Goal: Information Seeking & Learning: Check status

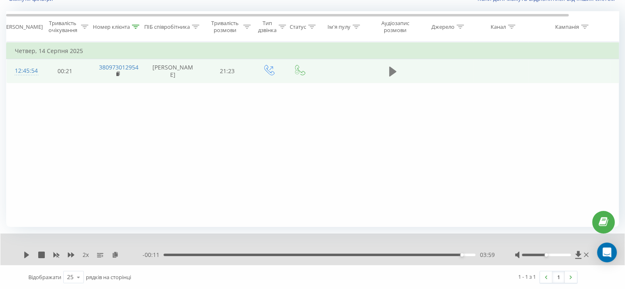
click at [396, 72] on button at bounding box center [393, 71] width 12 height 12
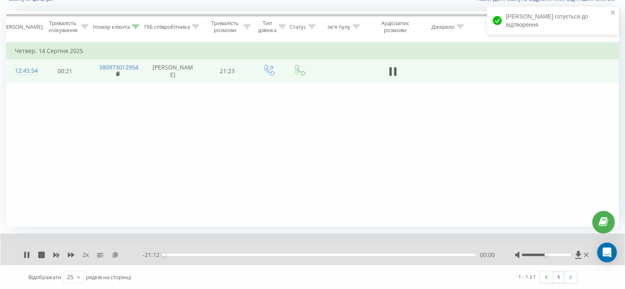
click at [116, 254] on icon at bounding box center [115, 254] width 7 height 6
click at [166, 256] on div "00:13" at bounding box center [166, 254] width 3 height 3
click at [55, 255] on icon at bounding box center [56, 255] width 6 height 5
click at [167, 255] on div "00:14" at bounding box center [166, 254] width 3 height 3
click at [164, 255] on div "00:02" at bounding box center [164, 254] width 3 height 3
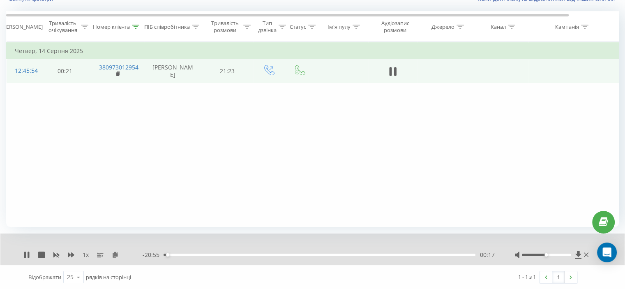
drag, startPoint x: 166, startPoint y: 253, endPoint x: 145, endPoint y: 256, distance: 21.5
click at [156, 253] on div "- 20:55 00:17 00:17" at bounding box center [319, 255] width 352 height 8
click at [72, 255] on icon at bounding box center [71, 254] width 7 height 5
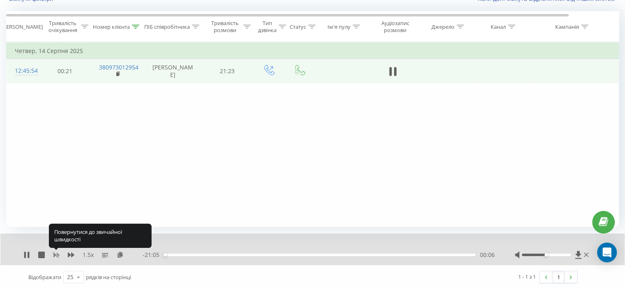
click at [54, 254] on icon at bounding box center [56, 255] width 6 height 5
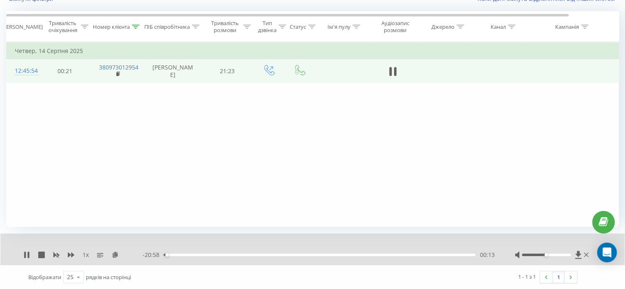
click at [76, 255] on div "1 x" at bounding box center [82, 255] width 119 height 8
click at [75, 256] on div "1 x" at bounding box center [82, 255] width 119 height 8
drag, startPoint x: 73, startPoint y: 256, endPoint x: 69, endPoint y: 257, distance: 4.7
click at [71, 257] on icon at bounding box center [71, 254] width 7 height 7
click at [65, 257] on div "1.25 x" at bounding box center [82, 255] width 119 height 8
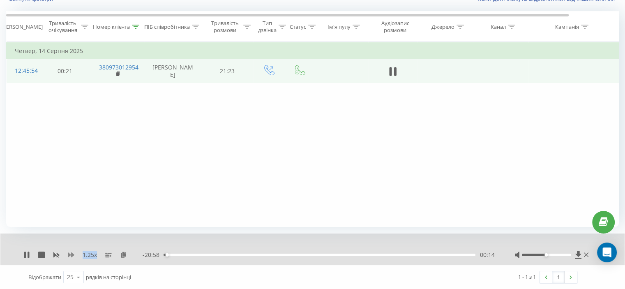
click at [66, 257] on div "1.25 x" at bounding box center [82, 255] width 119 height 8
click at [68, 256] on icon at bounding box center [71, 254] width 7 height 5
click at [69, 256] on icon at bounding box center [71, 254] width 7 height 5
click at [394, 74] on icon at bounding box center [395, 71] width 2 height 9
click at [136, 28] on icon at bounding box center [135, 27] width 7 height 4
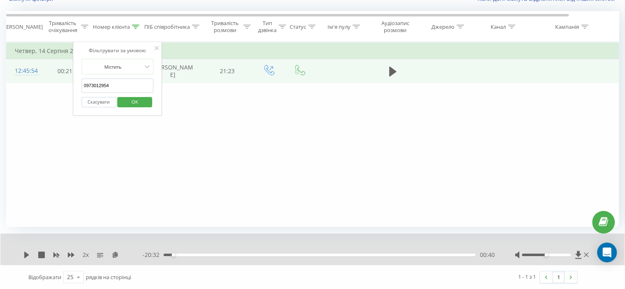
drag, startPoint x: 123, startPoint y: 84, endPoint x: 71, endPoint y: 88, distance: 51.9
click at [71, 88] on div "Фільтрувати за умовою Дорівнює Скасувати OK Фільтрувати за умовою Містить 09730…" at bounding box center [312, 134] width 613 height 185
paste input "380987092441"
click at [138, 101] on span "OK" at bounding box center [134, 101] width 23 height 13
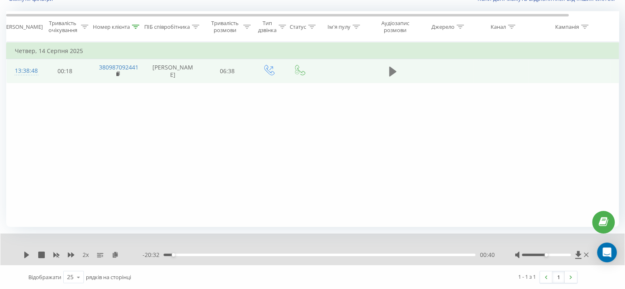
click at [396, 68] on icon at bounding box center [392, 72] width 7 height 12
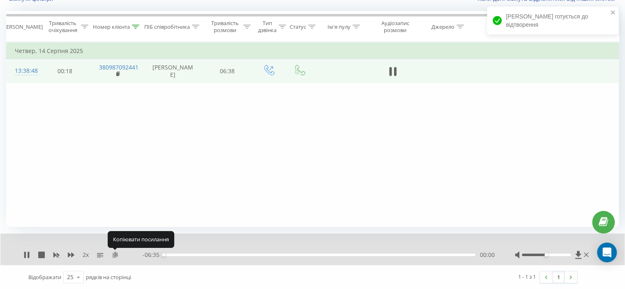
click at [114, 255] on icon at bounding box center [115, 254] width 7 height 6
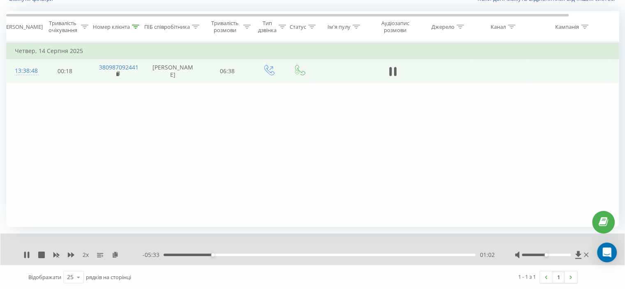
click at [123, 171] on div "Фільтрувати за умовою Дорівнює Скасувати OK Фільтрувати за умовою Містить 38098…" at bounding box center [312, 134] width 613 height 185
click at [76, 253] on div "2 x" at bounding box center [82, 255] width 119 height 8
click at [74, 253] on icon at bounding box center [71, 254] width 7 height 7
click at [348, 254] on div "03:43" at bounding box center [320, 254] width 312 height 2
click at [360, 253] on div "04:01" at bounding box center [320, 254] width 312 height 2
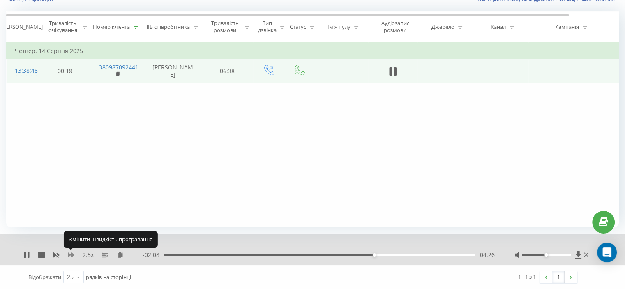
click at [71, 254] on icon at bounding box center [71, 254] width 7 height 5
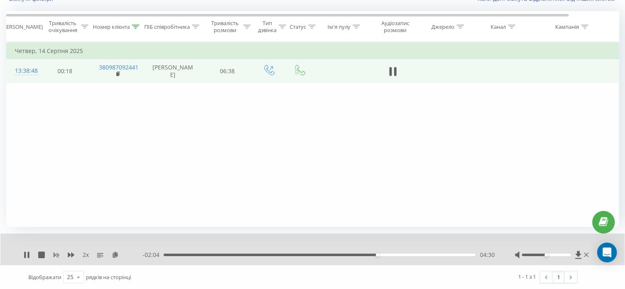
click at [54, 252] on icon at bounding box center [56, 254] width 7 height 7
click at [72, 252] on icon at bounding box center [71, 254] width 7 height 7
click at [66, 255] on div "1.5 x" at bounding box center [82, 255] width 119 height 8
click at [69, 255] on icon at bounding box center [71, 254] width 7 height 5
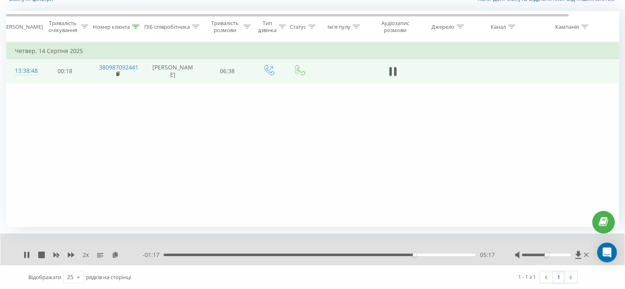
click at [116, 144] on div "Фільтрувати за умовою Дорівнює Скасувати OK Фільтрувати за умовою Містить 38098…" at bounding box center [312, 134] width 613 height 185
click at [69, 253] on icon at bounding box center [71, 254] width 7 height 7
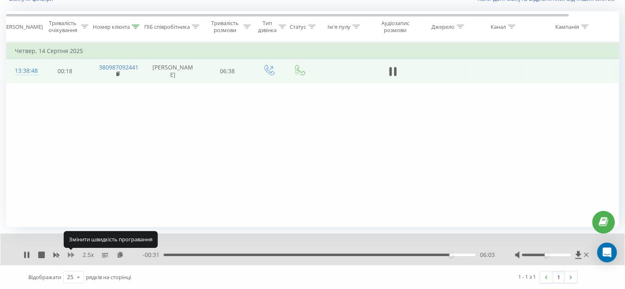
click at [69, 252] on icon at bounding box center [71, 254] width 7 height 7
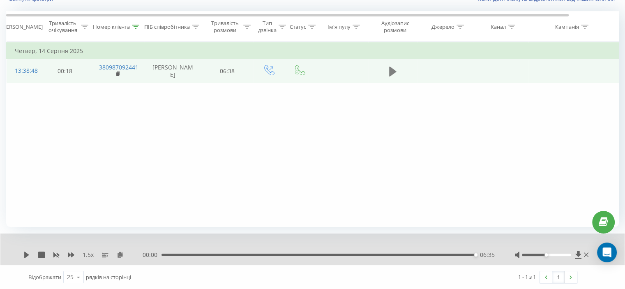
click at [396, 71] on button at bounding box center [393, 71] width 12 height 12
click at [177, 254] on div "06:35" at bounding box center [318, 254] width 314 height 2
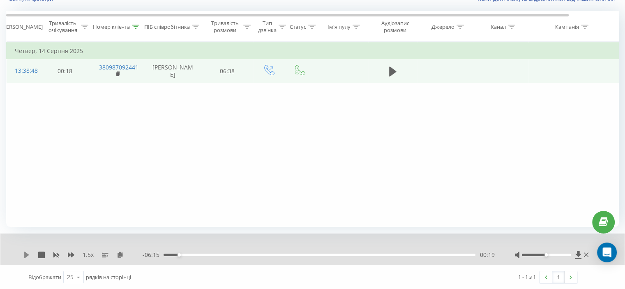
click at [24, 253] on div "1.5 x - 06:15 00:19 00:19" at bounding box center [312, 249] width 624 height 32
click at [24, 253] on icon at bounding box center [26, 254] width 5 height 7
click at [69, 254] on icon at bounding box center [71, 254] width 7 height 5
click at [166, 253] on div "00:25" at bounding box center [320, 254] width 312 height 2
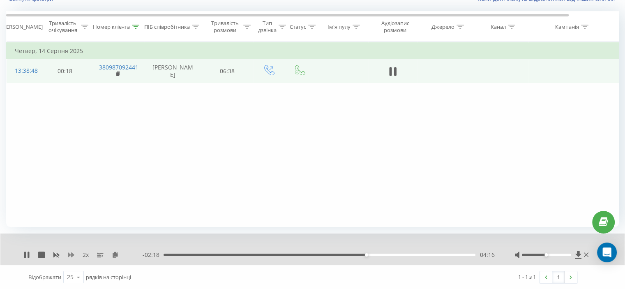
click at [69, 254] on icon at bounding box center [71, 254] width 7 height 5
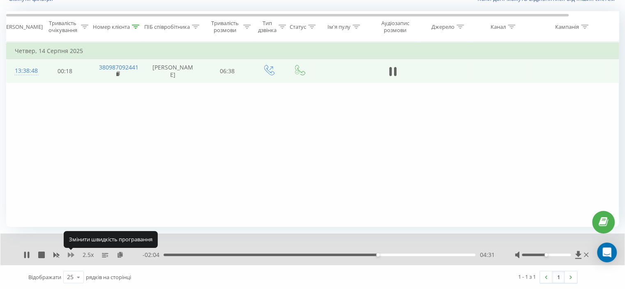
click at [71, 254] on icon at bounding box center [71, 254] width 7 height 5
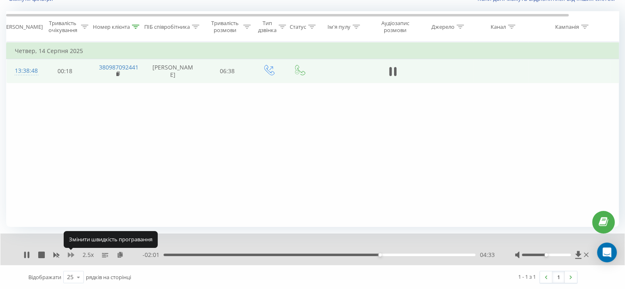
click at [71, 254] on icon at bounding box center [71, 254] width 7 height 5
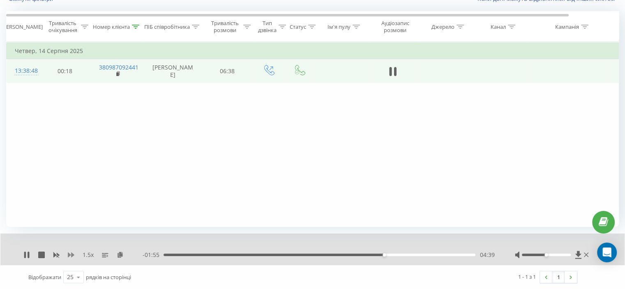
click at [69, 252] on icon at bounding box center [71, 254] width 7 height 7
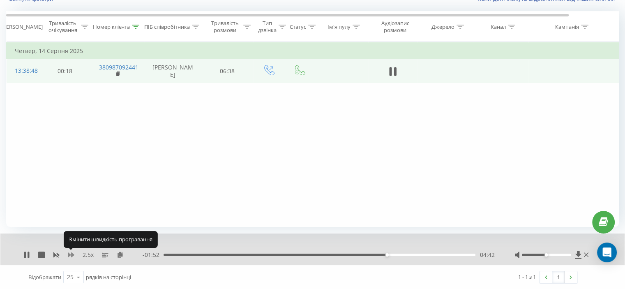
click at [69, 252] on icon at bounding box center [71, 254] width 7 height 7
click at [69, 253] on icon at bounding box center [71, 254] width 7 height 5
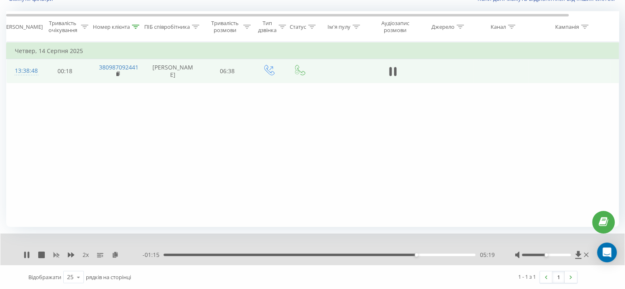
click at [56, 254] on rect at bounding box center [56, 255] width 6 height 6
click at [74, 254] on icon at bounding box center [71, 254] width 7 height 7
click at [53, 254] on icon at bounding box center [56, 255] width 6 height 5
click at [393, 76] on icon at bounding box center [392, 72] width 7 height 12
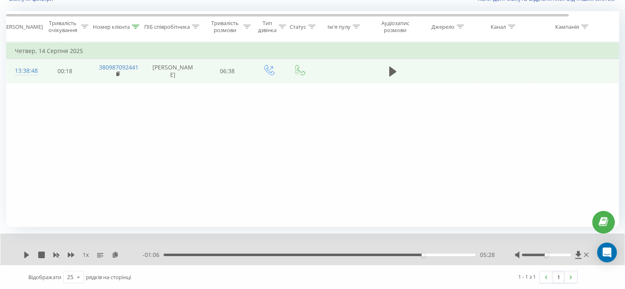
click at [95, 149] on div "Фільтрувати за умовою Дорівнює Скасувати OK Фільтрувати за умовою Містить 38098…" at bounding box center [312, 134] width 613 height 185
click at [412, 254] on div "05:14" at bounding box center [320, 254] width 312 height 2
click at [29, 256] on icon at bounding box center [26, 254] width 7 height 7
click at [69, 252] on icon at bounding box center [71, 254] width 7 height 7
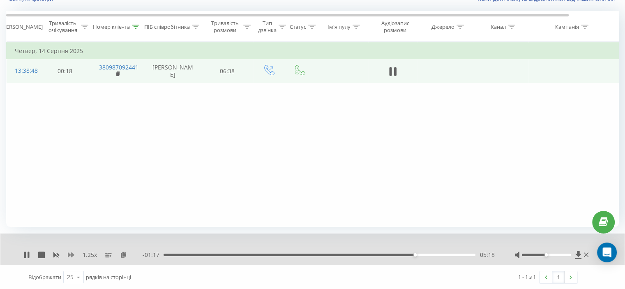
click at [69, 252] on icon at bounding box center [71, 254] width 7 height 7
click at [58, 253] on icon at bounding box center [56, 254] width 7 height 7
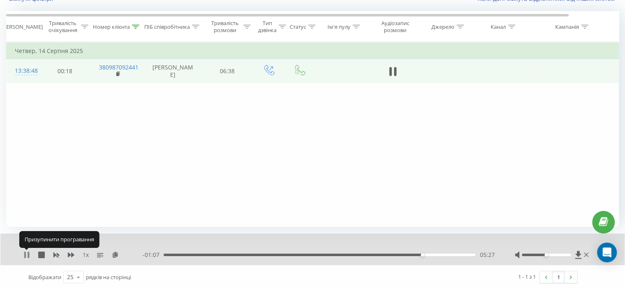
click at [25, 254] on icon at bounding box center [25, 254] width 2 height 7
click at [127, 174] on div "Фільтрувати за умовою Дорівнює Скасувати OK Фільтрувати за умовою Містить 38098…" at bounding box center [312, 134] width 613 height 185
click at [415, 256] on div "05:27" at bounding box center [320, 254] width 312 height 2
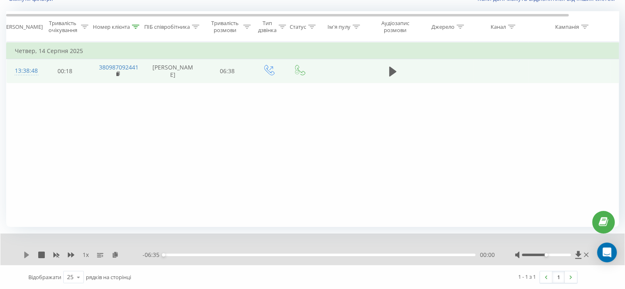
click at [25, 256] on icon at bounding box center [26, 254] width 5 height 7
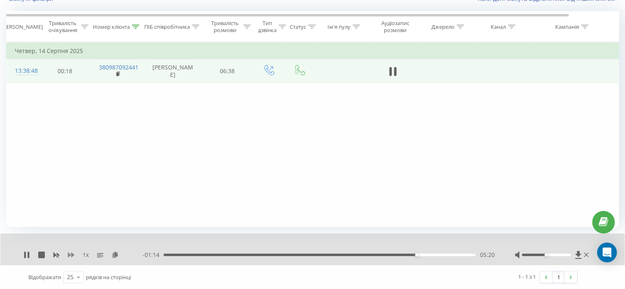
click at [71, 255] on icon at bounding box center [71, 254] width 7 height 5
click at [68, 254] on icon at bounding box center [71, 254] width 7 height 5
click at [26, 254] on icon at bounding box center [26, 254] width 7 height 7
click at [28, 253] on icon at bounding box center [26, 254] width 7 height 7
click at [28, 253] on icon at bounding box center [29, 254] width 2 height 7
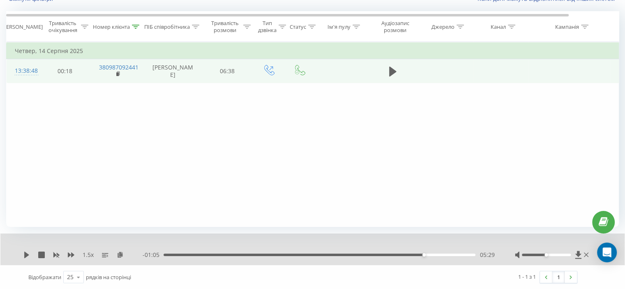
click at [28, 253] on icon at bounding box center [26, 254] width 7 height 7
click at [28, 253] on icon at bounding box center [29, 254] width 2 height 7
click at [93, 103] on div "Фільтрувати за умовою Дорівнює Скасувати OK Фільтрувати за умовою Містить 38098…" at bounding box center [312, 134] width 613 height 185
click at [26, 254] on icon at bounding box center [26, 254] width 5 height 7
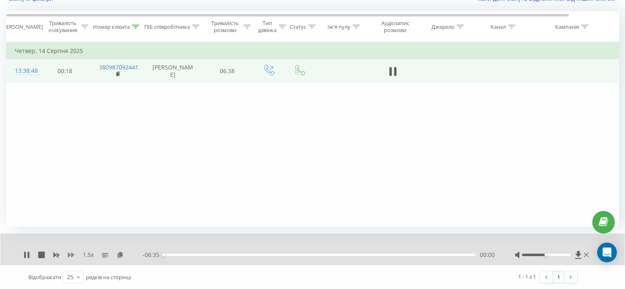
click at [71, 255] on icon at bounding box center [71, 254] width 7 height 5
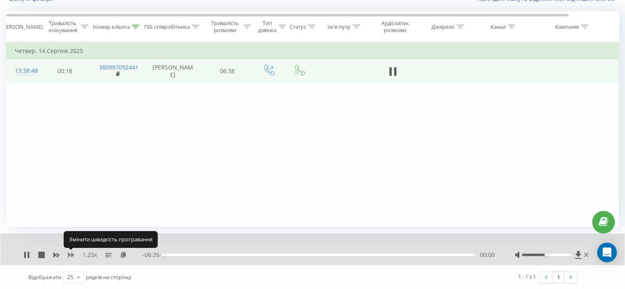
click at [71, 255] on icon at bounding box center [71, 254] width 7 height 5
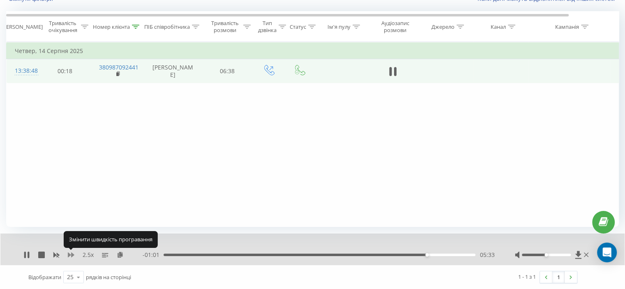
click at [71, 255] on icon at bounding box center [71, 254] width 7 height 5
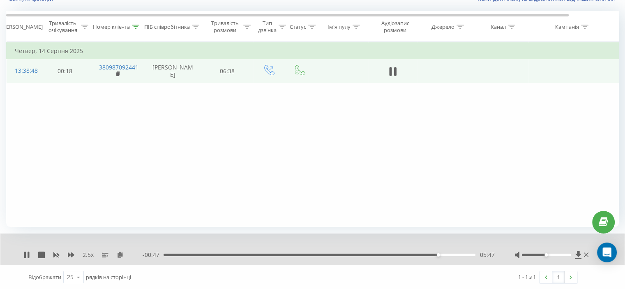
click at [415, 253] on div "05:47" at bounding box center [320, 254] width 312 height 2
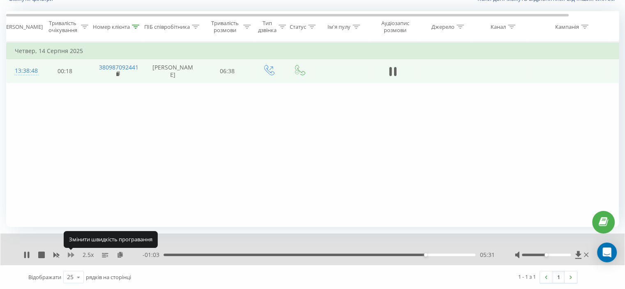
click at [70, 254] on icon at bounding box center [71, 254] width 7 height 5
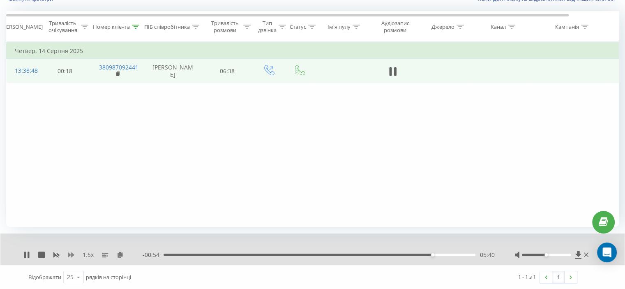
click at [69, 254] on icon at bounding box center [71, 254] width 7 height 5
click at [449, 253] on div "05:55" at bounding box center [320, 254] width 312 height 2
click at [452, 253] on div "06:04" at bounding box center [320, 254] width 312 height 2
click at [457, 253] on div "06:07" at bounding box center [320, 254] width 312 height 2
click at [71, 254] on icon at bounding box center [71, 254] width 7 height 5
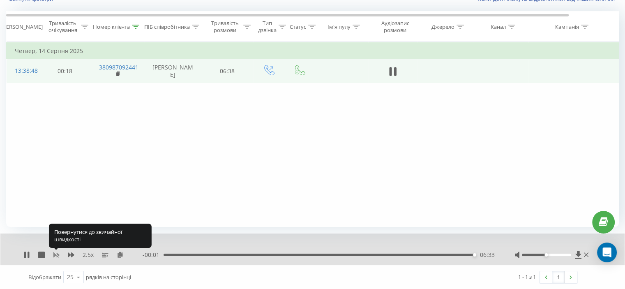
click at [55, 254] on rect at bounding box center [56, 255] width 6 height 6
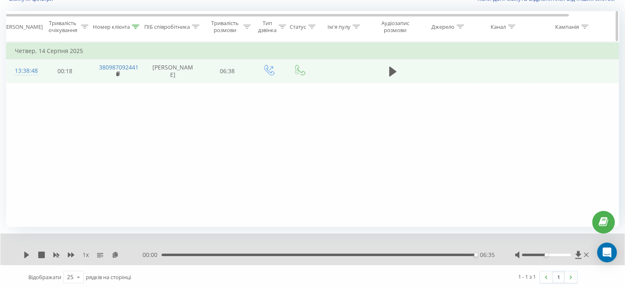
click at [133, 26] on icon at bounding box center [135, 27] width 7 height 4
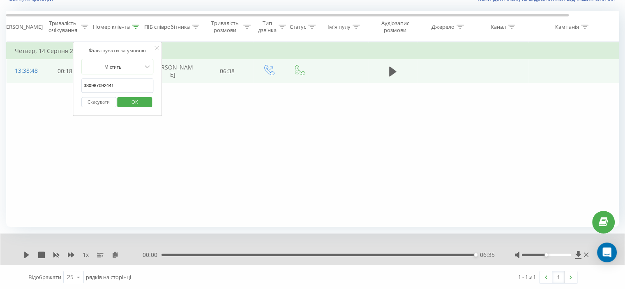
drag, startPoint x: 107, startPoint y: 87, endPoint x: 60, endPoint y: 89, distance: 46.5
click at [60, 88] on div "Фільтрувати за умовою Дорівнює Скасувати OK Фільтрувати за умовою Містить 38098…" at bounding box center [312, 134] width 613 height 185
paste input "677389696"
drag, startPoint x: 128, startPoint y: 100, endPoint x: 172, endPoint y: 164, distance: 77.4
click at [128, 100] on span "OK" at bounding box center [134, 101] width 23 height 13
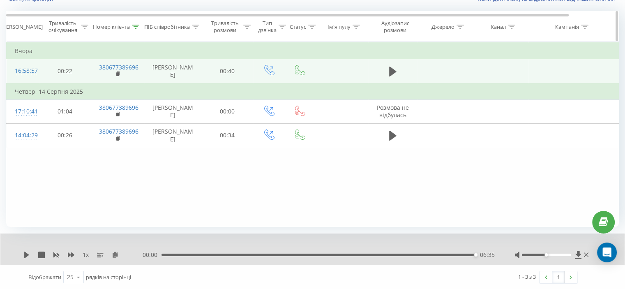
click at [135, 27] on icon at bounding box center [135, 27] width 7 height 4
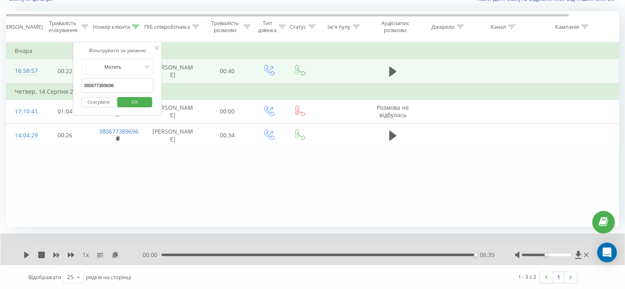
drag, startPoint x: 122, startPoint y: 86, endPoint x: 90, endPoint y: 95, distance: 33.3
click at [66, 87] on table "Фільтрувати за умовою Дорівнює Скасувати OK Фільтрувати за умовою Містить 38067…" at bounding box center [339, 95] width 666 height 106
paste input "34969544"
click at [136, 103] on span "OK" at bounding box center [134, 101] width 23 height 13
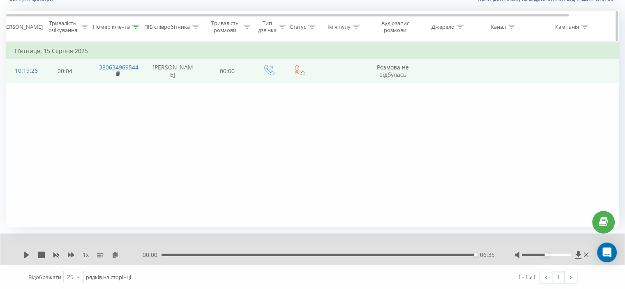
click at [135, 23] on div at bounding box center [135, 26] width 7 height 7
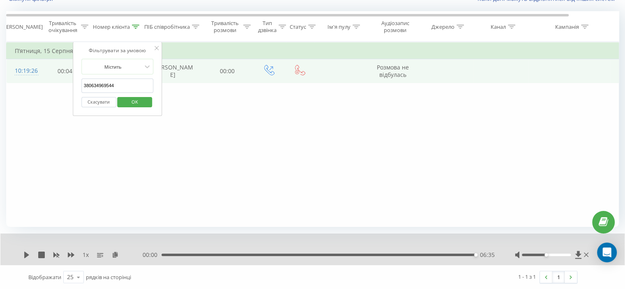
drag, startPoint x: 127, startPoint y: 87, endPoint x: 90, endPoint y: 98, distance: 39.1
click at [60, 97] on div "Фільтрувати за умовою Дорівнює Скасувати OK Фільтрувати за умовою Містить 38063…" at bounding box center [312, 134] width 613 height 185
paste input "1981398"
click at [124, 100] on span "OK" at bounding box center [134, 101] width 23 height 13
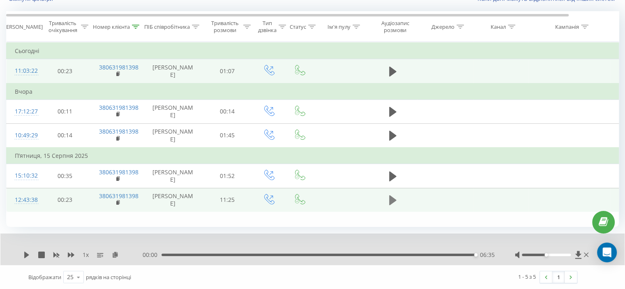
click at [393, 194] on icon at bounding box center [392, 200] width 7 height 12
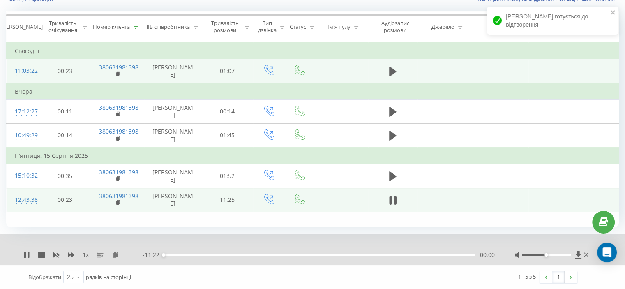
click at [67, 254] on div "1 x" at bounding box center [82, 255] width 119 height 8
click at [69, 254] on icon at bounding box center [71, 254] width 7 height 5
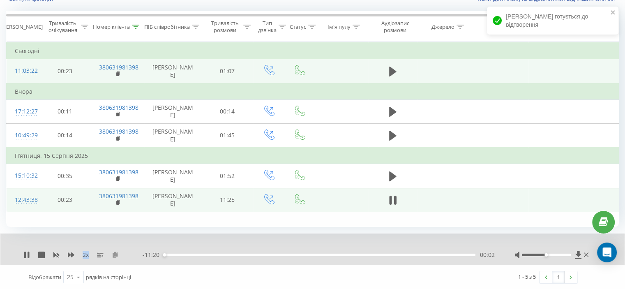
click at [114, 257] on icon at bounding box center [115, 254] width 7 height 6
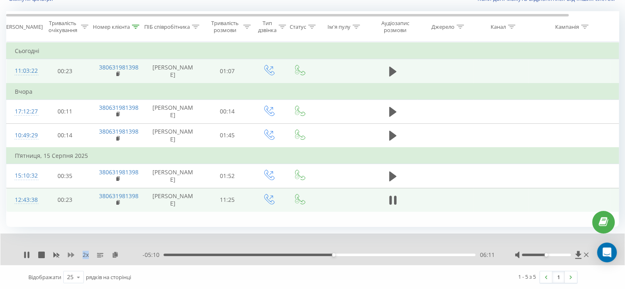
click at [72, 254] on icon at bounding box center [71, 254] width 7 height 5
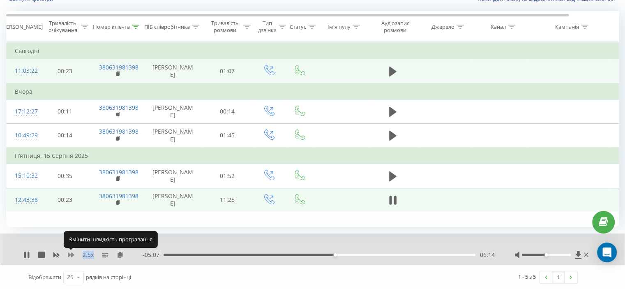
click at [72, 254] on icon at bounding box center [71, 254] width 7 height 5
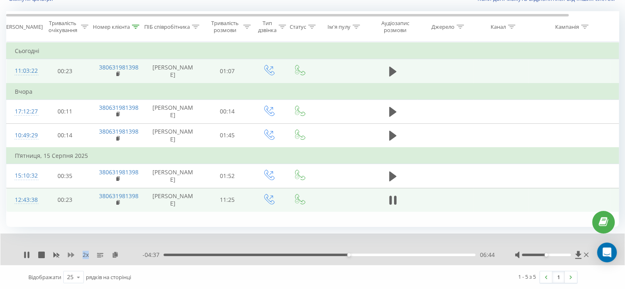
click at [72, 253] on icon at bounding box center [71, 254] width 7 height 5
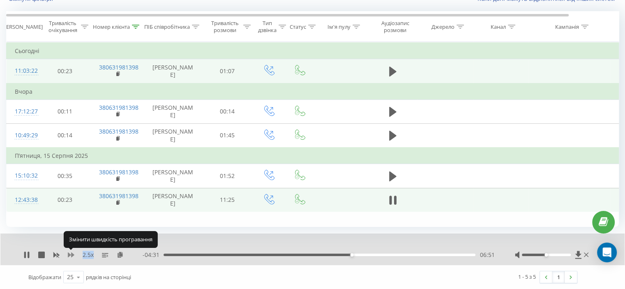
click at [71, 255] on icon at bounding box center [71, 254] width 7 height 5
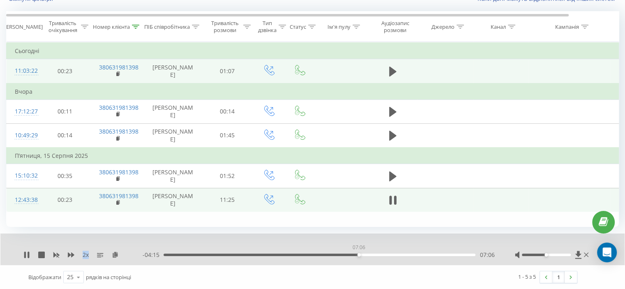
click at [359, 254] on div "07:06" at bounding box center [320, 254] width 312 height 2
click at [354, 254] on div "06:56" at bounding box center [320, 254] width 312 height 2
click at [56, 254] on rect at bounding box center [57, 254] width 4 height 3
click at [72, 254] on icon at bounding box center [71, 254] width 7 height 5
click at [54, 254] on div "1.25 x" at bounding box center [82, 255] width 119 height 8
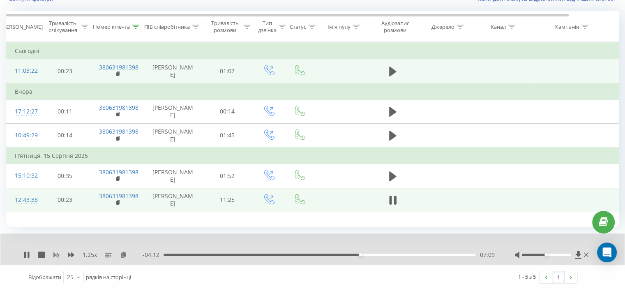
click at [54, 254] on icon at bounding box center [56, 255] width 6 height 5
click at [70, 251] on div "1 x" at bounding box center [82, 255] width 119 height 8
click at [70, 250] on div "1 x - 04:05 07:17 07:17" at bounding box center [312, 249] width 624 height 32
click at [70, 250] on div "1 x - 04:04 07:17 07:17" at bounding box center [312, 249] width 624 height 32
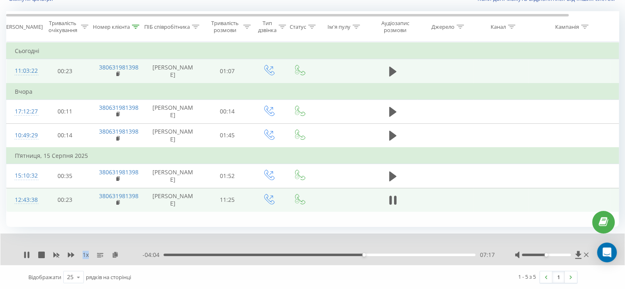
click at [70, 250] on div "1 x - 04:04 07:17 07:17" at bounding box center [312, 249] width 624 height 32
click at [70, 253] on icon at bounding box center [71, 254] width 7 height 7
click at [71, 253] on icon at bounding box center [71, 254] width 7 height 7
click at [69, 254] on icon at bounding box center [71, 254] width 7 height 5
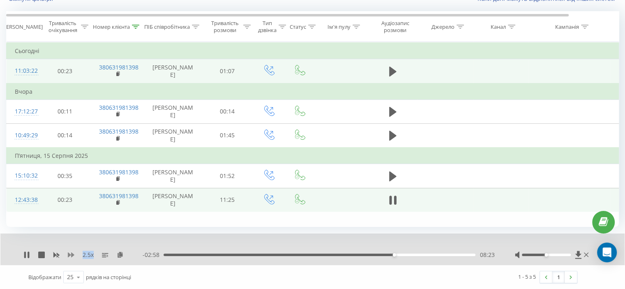
click at [69, 254] on icon at bounding box center [71, 254] width 7 height 5
click at [71, 254] on icon at bounding box center [71, 254] width 7 height 7
click at [67, 253] on div "2 x" at bounding box center [82, 255] width 119 height 8
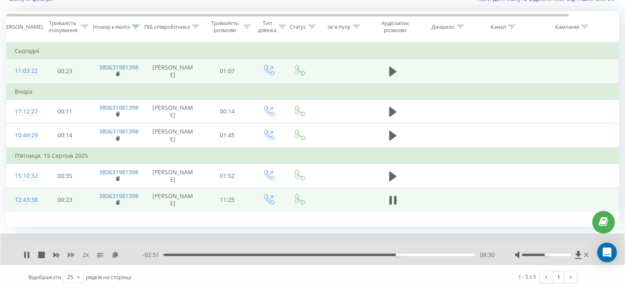
click at [68, 253] on icon at bounding box center [71, 254] width 7 height 5
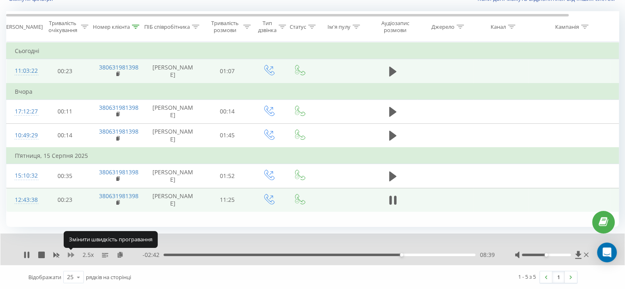
click at [70, 253] on icon at bounding box center [71, 254] width 7 height 7
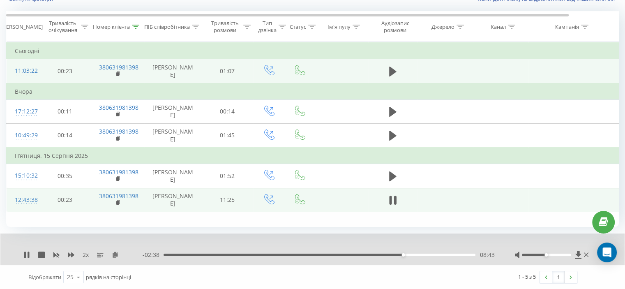
click at [66, 253] on div "2 x" at bounding box center [82, 255] width 119 height 8
click at [69, 253] on icon at bounding box center [71, 254] width 7 height 5
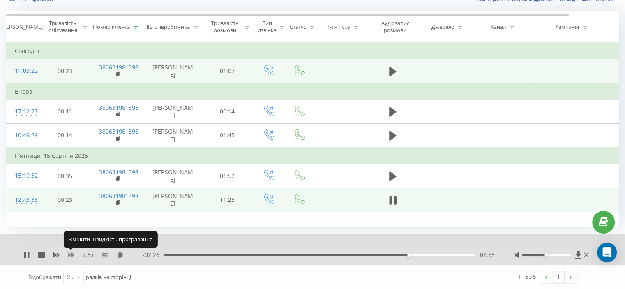
click at [69, 253] on icon at bounding box center [71, 254] width 7 height 7
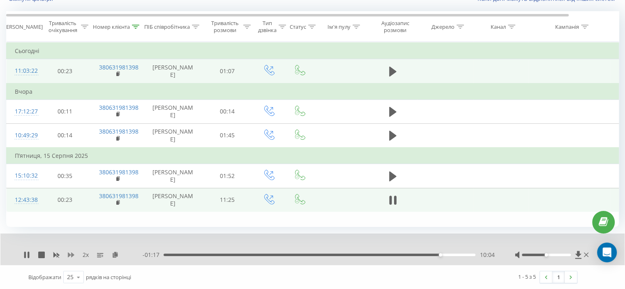
click at [70, 254] on icon at bounding box center [71, 254] width 7 height 5
click at [53, 253] on icon at bounding box center [56, 255] width 6 height 5
click at [71, 253] on icon at bounding box center [71, 254] width 7 height 7
click at [70, 253] on icon at bounding box center [71, 254] width 7 height 7
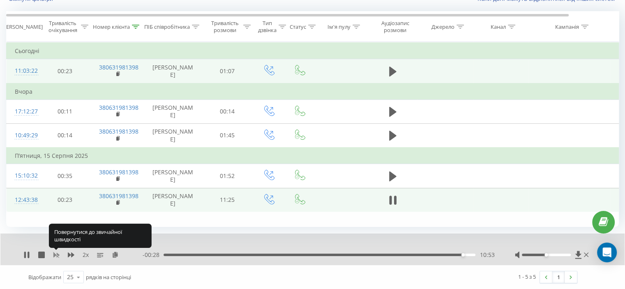
click at [57, 253] on icon at bounding box center [56, 255] width 6 height 5
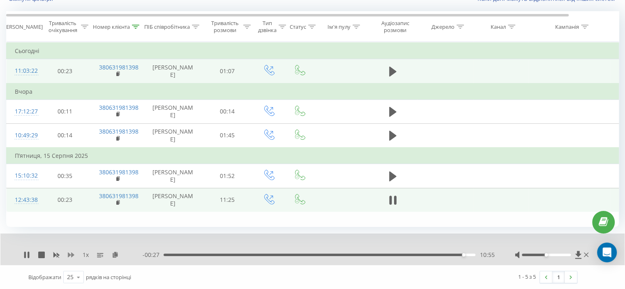
click at [72, 253] on icon at bounding box center [71, 254] width 7 height 5
click at [461, 253] on div "10:49" at bounding box center [320, 254] width 312 height 2
click at [25, 256] on icon at bounding box center [26, 254] width 5 height 7
click at [74, 256] on icon at bounding box center [71, 254] width 7 height 7
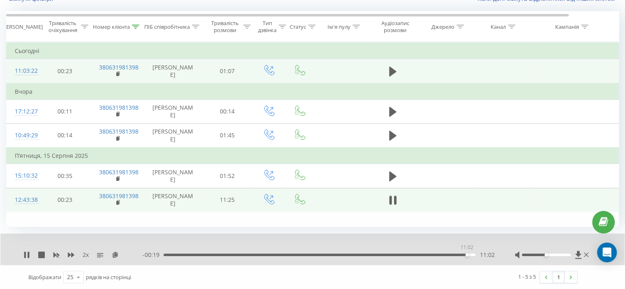
click at [467, 254] on div "11:02" at bounding box center [320, 254] width 312 height 2
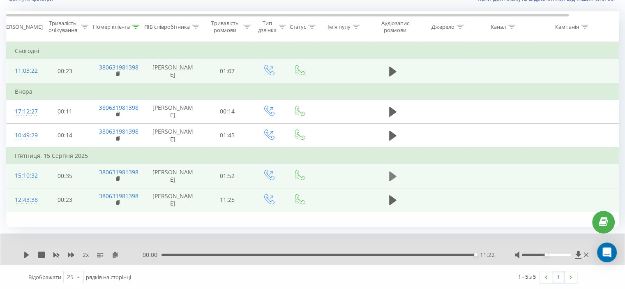
click at [390, 175] on icon at bounding box center [392, 176] width 7 height 10
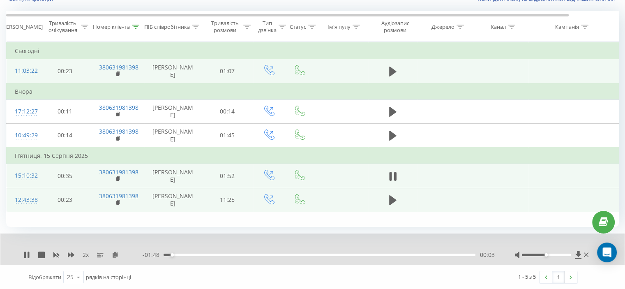
drag, startPoint x: 212, startPoint y: 256, endPoint x: 217, endPoint y: 253, distance: 5.6
click at [217, 253] on div "- 01:48 00:03 00:03" at bounding box center [319, 255] width 352 height 8
click at [218, 254] on div "00:04" at bounding box center [320, 254] width 312 height 2
click at [183, 254] on div "00:06" at bounding box center [320, 254] width 312 height 2
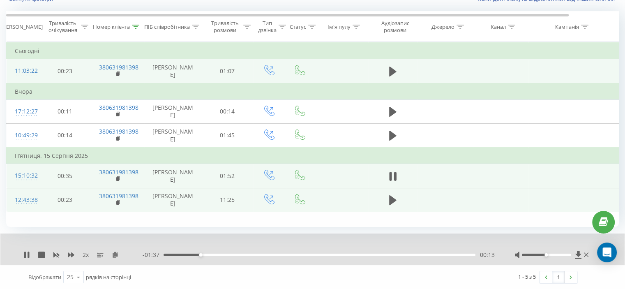
click at [271, 255] on div "00:13" at bounding box center [320, 254] width 312 height 2
click at [322, 254] on div "00:42" at bounding box center [320, 254] width 312 height 2
click at [392, 254] on div "01:05" at bounding box center [320, 254] width 312 height 2
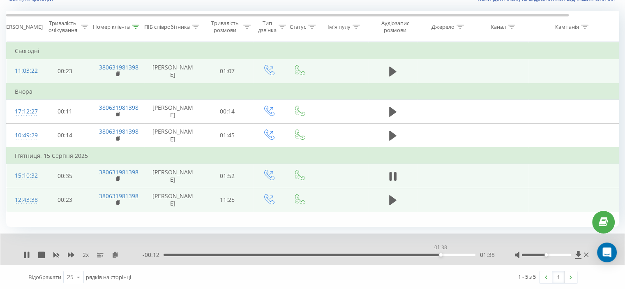
click at [440, 254] on div "01:38" at bounding box center [320, 254] width 312 height 2
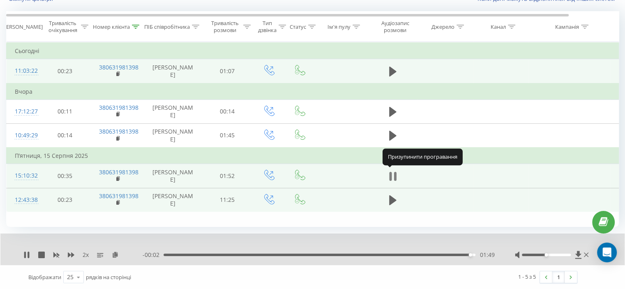
click at [392, 172] on icon at bounding box center [392, 177] width 7 height 12
click at [137, 25] on icon at bounding box center [135, 27] width 7 height 4
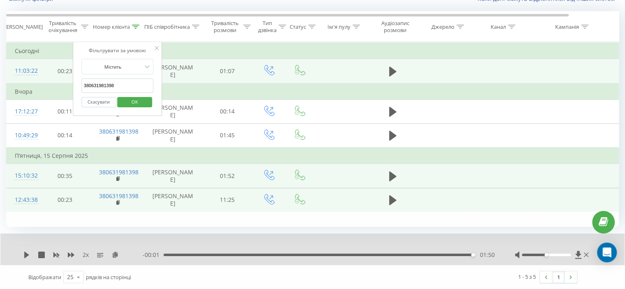
drag, startPoint x: 118, startPoint y: 90, endPoint x: 93, endPoint y: 100, distance: 27.5
click at [58, 93] on table "Фільтрувати за умовою Дорівнює Скасувати OK Фільтрувати за умовою Містить 38063…" at bounding box center [339, 127] width 666 height 170
paste input "79068792"
type input "380679068792"
drag, startPoint x: 131, startPoint y: 101, endPoint x: 151, endPoint y: 122, distance: 29.1
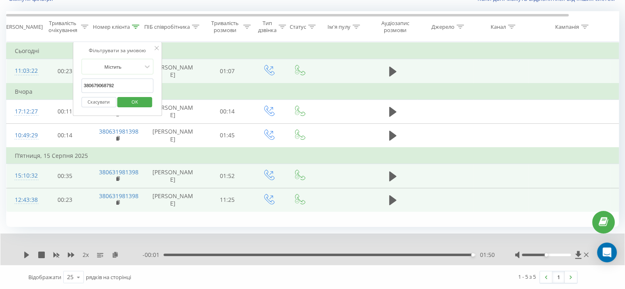
click at [131, 101] on span "OK" at bounding box center [134, 101] width 23 height 13
